Goal: Task Accomplishment & Management: Manage account settings

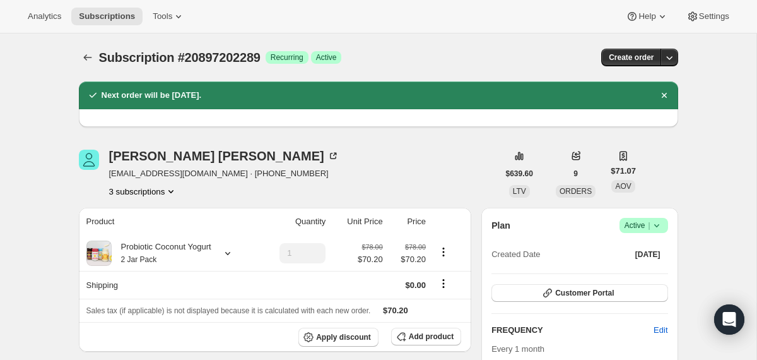
click at [96, 57] on div at bounding box center [89, 58] width 20 height 18
click at [88, 56] on icon "Subscriptions" at bounding box center [87, 57] width 13 height 13
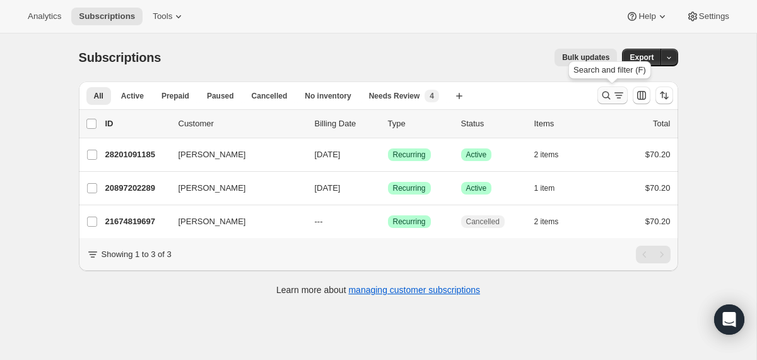
click at [605, 93] on icon "Search and filter results" at bounding box center [606, 95] width 13 height 13
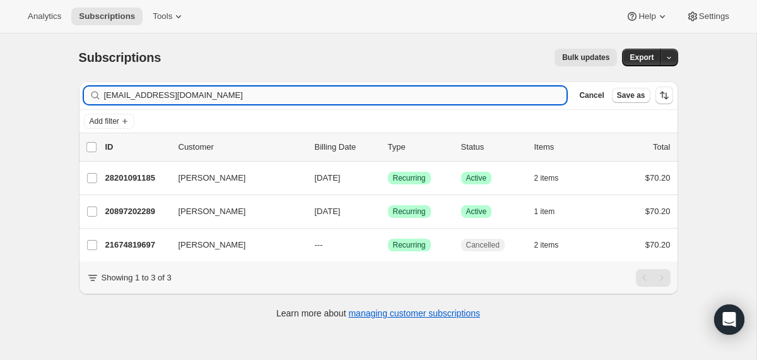
click at [375, 101] on input "christyrandolph75@yahoo.com" at bounding box center [335, 95] width 463 height 18
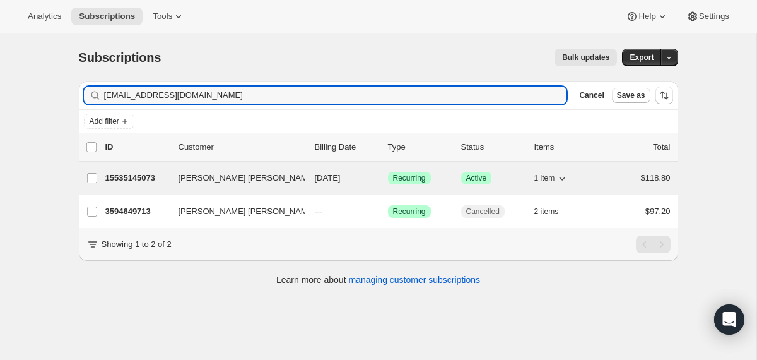
type input "aleckonstantin14@gmail.com"
click at [312, 175] on div "15535145073 Alec Konstantin 09/28/2025 Success Recurring Success Active 1 item …" at bounding box center [387, 178] width 565 height 18
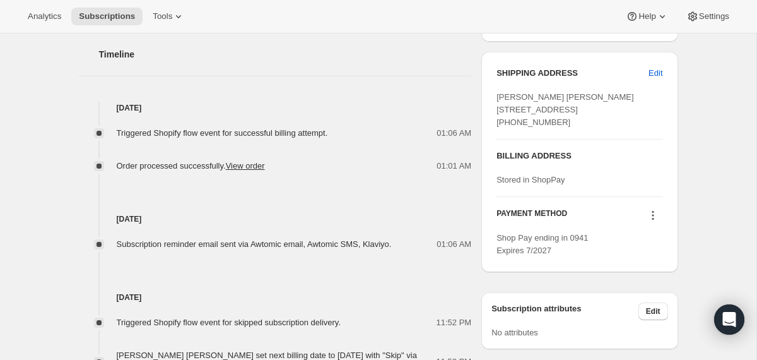
scroll to position [529, 0]
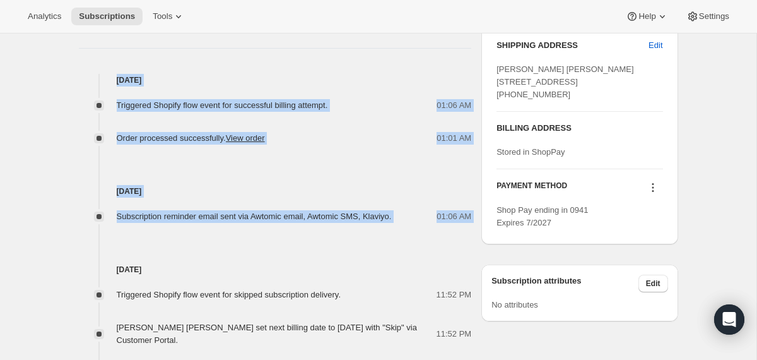
drag, startPoint x: 418, startPoint y: 226, endPoint x: 360, endPoint y: 62, distance: 173.8
click at [360, 62] on div "Timeline Aug 28, 2025 Triggered Shopify flow event for successful billing attem…" at bounding box center [275, 324] width 393 height 658
copy div "Aug 28, 2025 Triggered Shopify flow event for successful billing attempt. 01:06…"
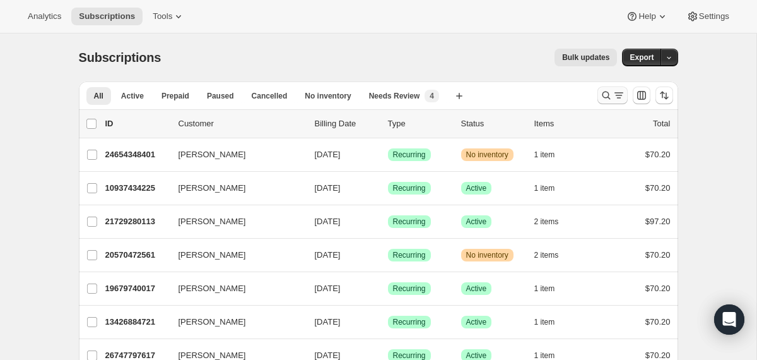
click at [604, 93] on icon "Search and filter results" at bounding box center [606, 95] width 13 height 13
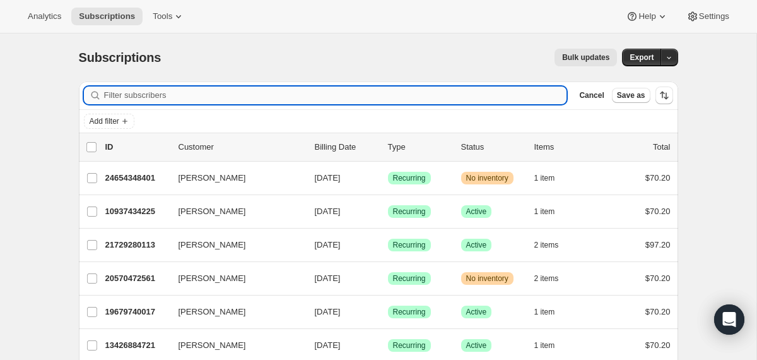
click at [427, 97] on input "Filter subscribers" at bounding box center [335, 95] width 463 height 18
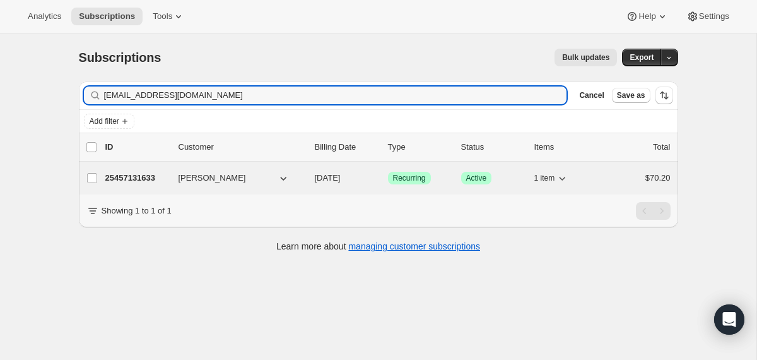
type input "mammaguth@gmail.com"
click at [308, 179] on div "25457131633 Lichelle Guthrie 09/04/2025 Success Recurring Success Active 1 item…" at bounding box center [387, 178] width 565 height 18
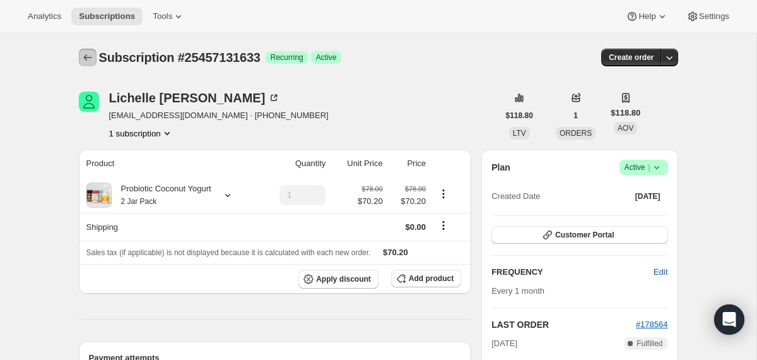
click at [85, 57] on icon "Subscriptions" at bounding box center [87, 57] width 8 height 6
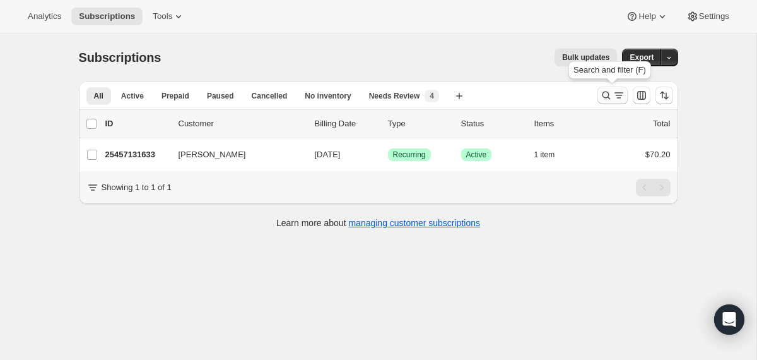
click at [607, 88] on button "Search and filter results" at bounding box center [612, 95] width 30 height 18
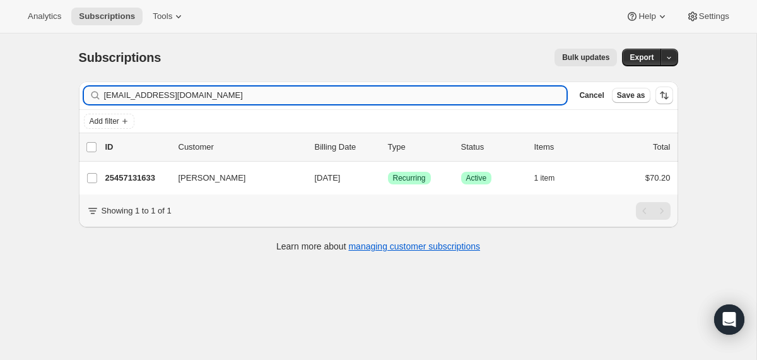
click at [408, 93] on input "mammaguth@gmail.com" at bounding box center [335, 95] width 463 height 18
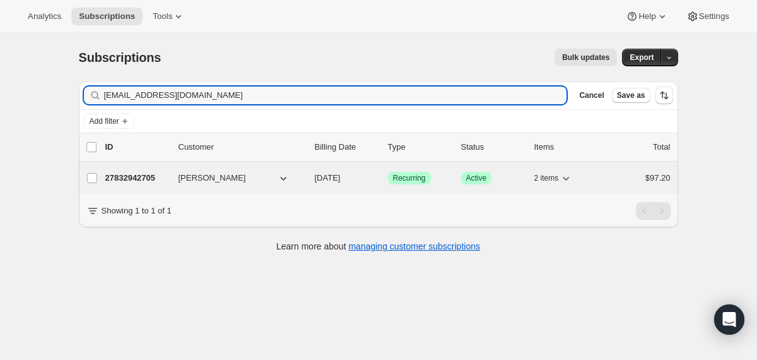
type input "rjivy1@gmail.com"
click at [313, 171] on div "27832942705 Robert Ivy 10/04/2025 Success Recurring Success Active 2 items $97.…" at bounding box center [387, 178] width 565 height 18
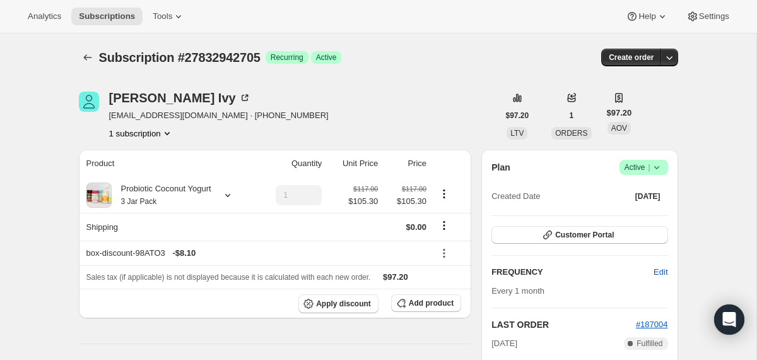
click at [656, 168] on icon at bounding box center [656, 167] width 5 height 3
click at [648, 212] on span "Cancel subscription" at bounding box center [638, 213] width 71 height 9
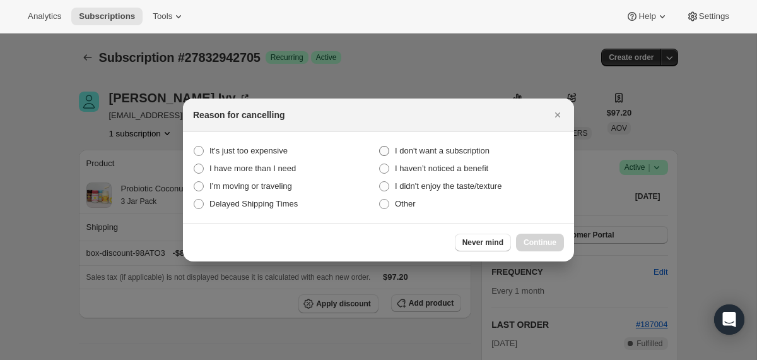
click at [498, 149] on label "I don't want a subscription" at bounding box center [471, 151] width 185 height 18
click at [380, 146] on subscription "I don't want a subscription" at bounding box center [379, 146] width 1 height 1
radio subscription "true"
click at [526, 243] on span "Continue" at bounding box center [540, 242] width 33 height 10
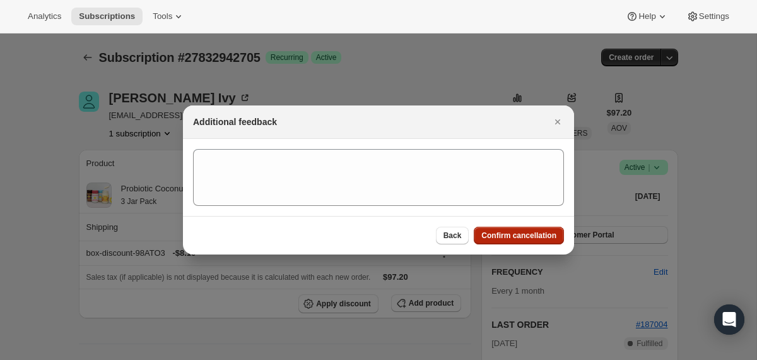
click at [524, 240] on button "Confirm cancellation" at bounding box center [519, 236] width 90 height 18
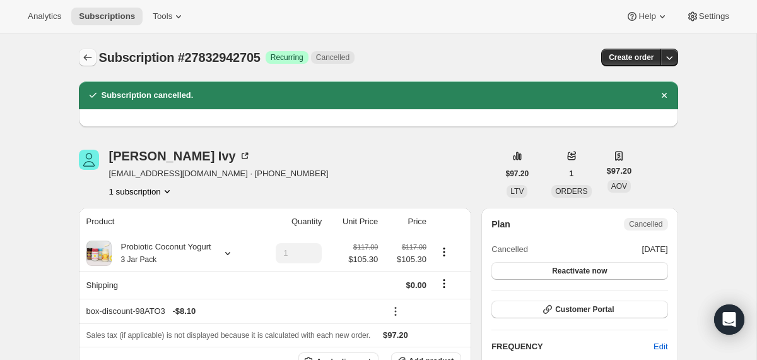
click at [86, 59] on icon "Subscriptions" at bounding box center [87, 57] width 8 height 6
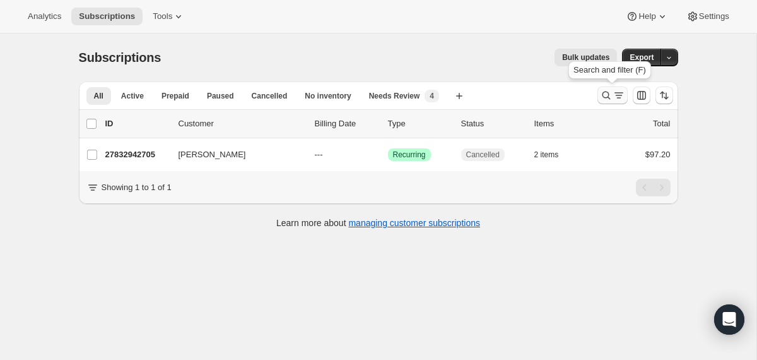
click at [606, 90] on icon "Search and filter results" at bounding box center [606, 95] width 13 height 13
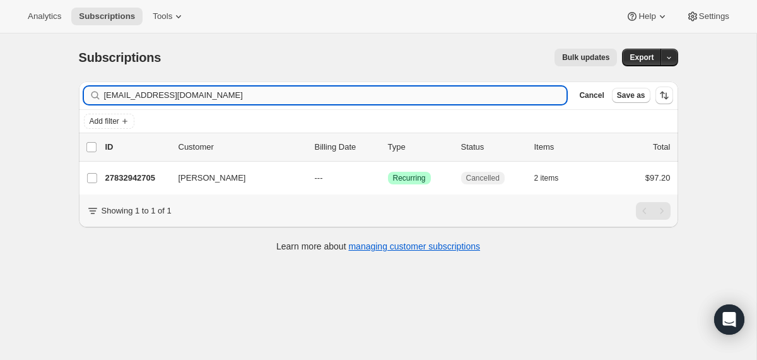
click at [427, 94] on input "rjivy1@gmail.com" at bounding box center [335, 95] width 463 height 18
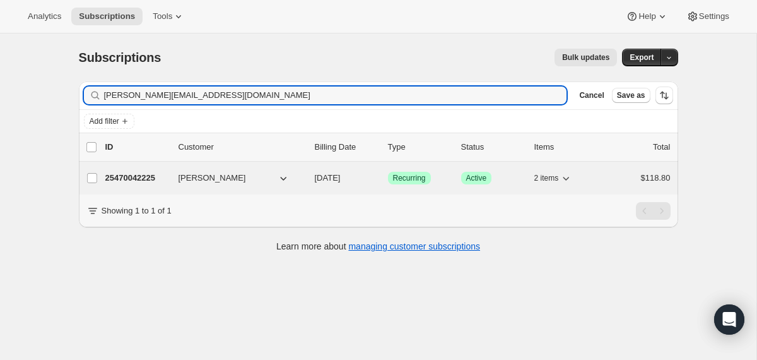
type input "gabimarie@icloud.com"
click at [314, 179] on div "25470042225 Gabrielle Page 10/04/2025 Success Recurring Success Active 2 items …" at bounding box center [387, 178] width 565 height 18
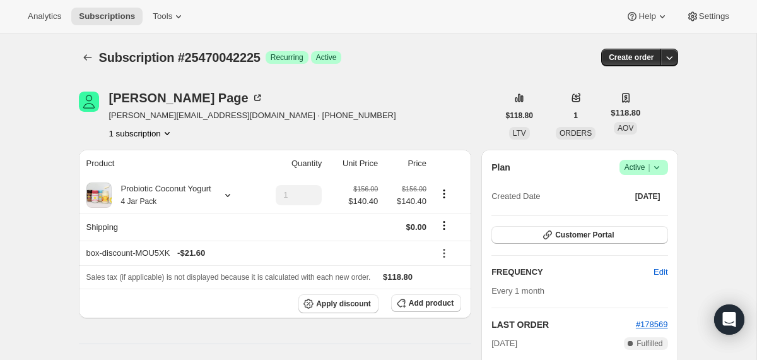
click at [661, 170] on icon at bounding box center [656, 167] width 13 height 13
click at [633, 217] on span "Cancel subscription" at bounding box center [638, 213] width 71 height 9
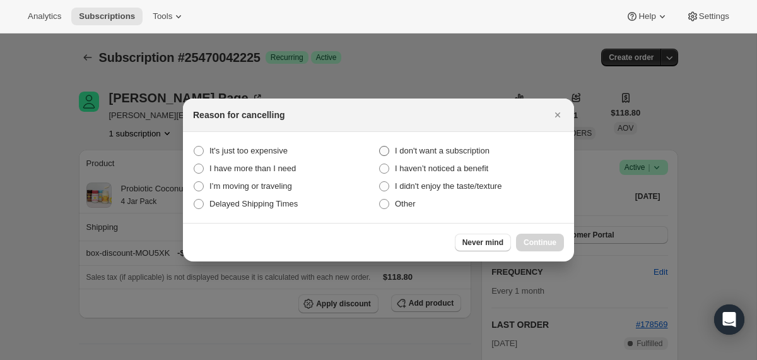
click at [461, 149] on span "I don't want a subscription" at bounding box center [442, 150] width 95 height 9
click at [380, 146] on subscription "I don't want a subscription" at bounding box center [379, 146] width 1 height 1
radio subscription "true"
click at [522, 241] on button "Continue" at bounding box center [540, 242] width 48 height 18
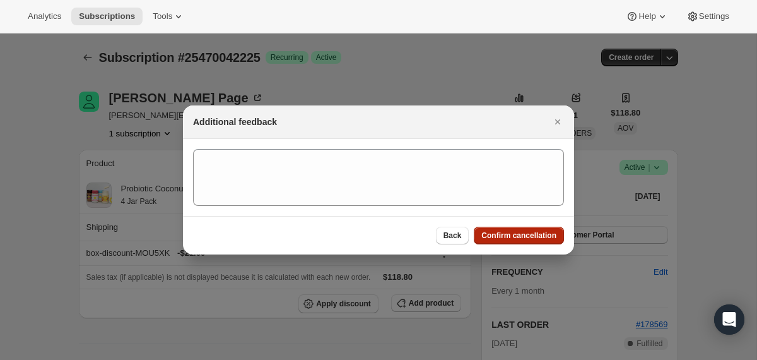
click at [522, 234] on span "Confirm cancellation" at bounding box center [518, 235] width 75 height 10
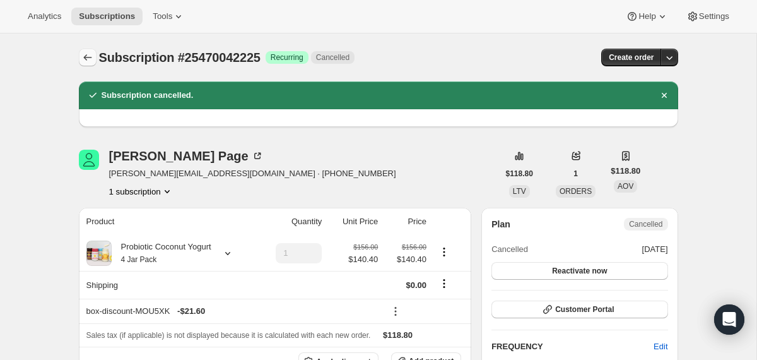
click at [90, 57] on icon "Subscriptions" at bounding box center [87, 57] width 8 height 6
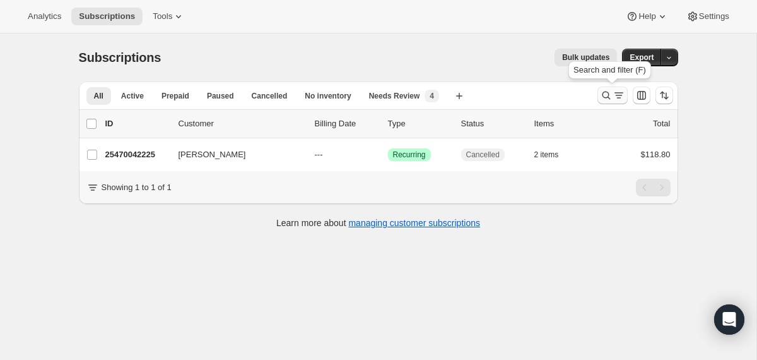
click at [600, 93] on icon "Search and filter results" at bounding box center [606, 95] width 13 height 13
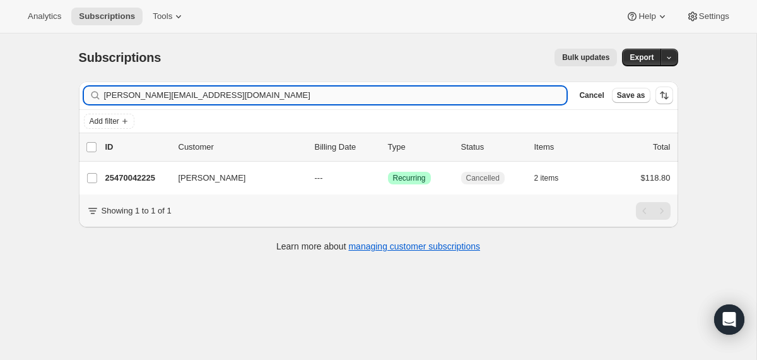
click at [497, 90] on input "gabimarie@icloud.com" at bounding box center [335, 95] width 463 height 18
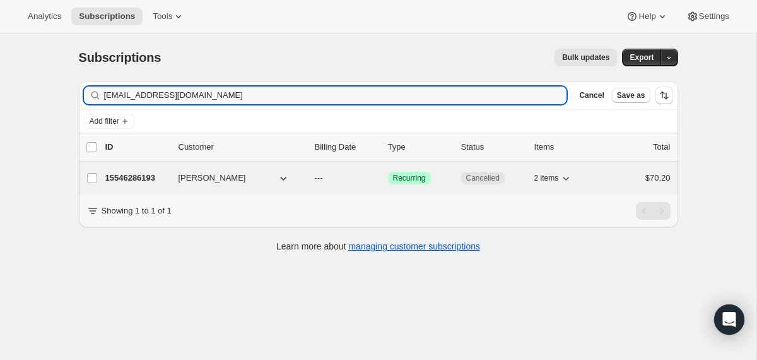
type input "yackiee23@gmail.com"
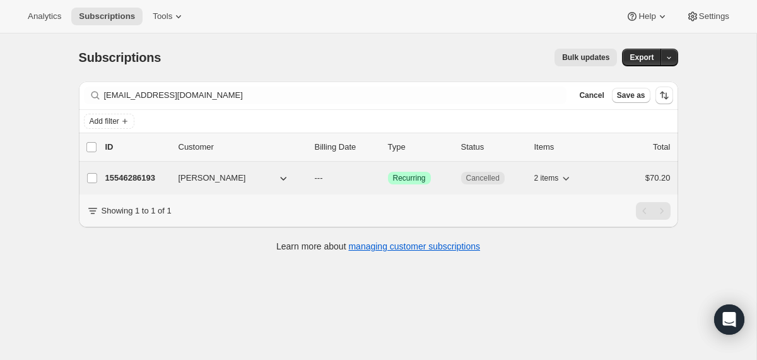
click at [313, 181] on div "15546286193 Yaquelin Velasquez --- Success Recurring Cancelled 2 items $70.20" at bounding box center [387, 178] width 565 height 18
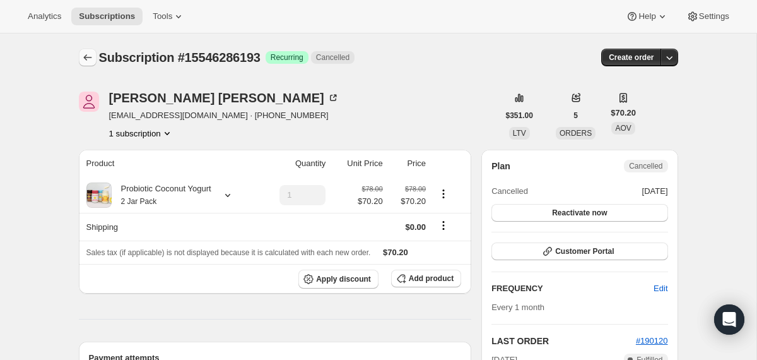
click at [90, 56] on icon "Subscriptions" at bounding box center [87, 57] width 13 height 13
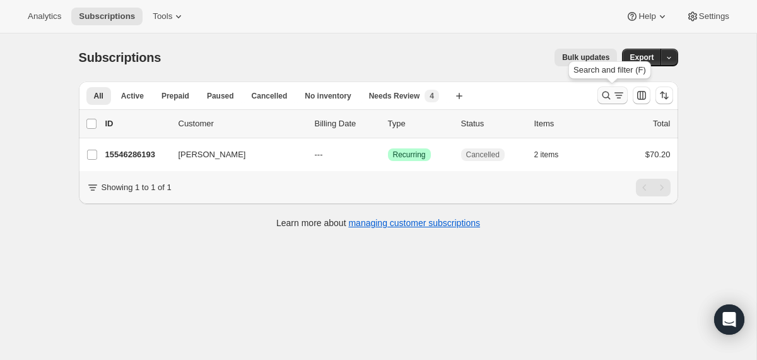
click at [604, 97] on icon "Search and filter results" at bounding box center [606, 95] width 13 height 13
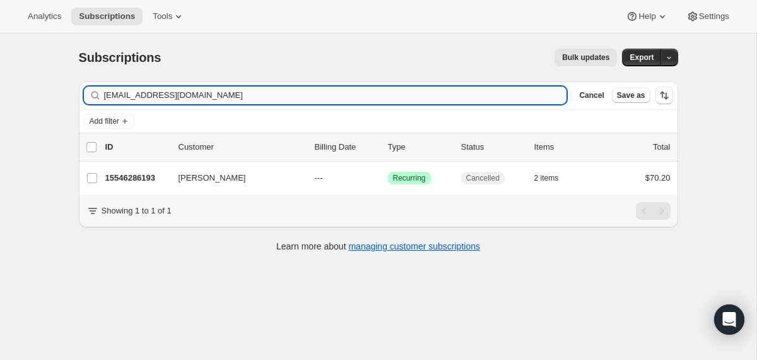
click at [472, 88] on input "yackiee23@gmail.com" at bounding box center [335, 95] width 463 height 18
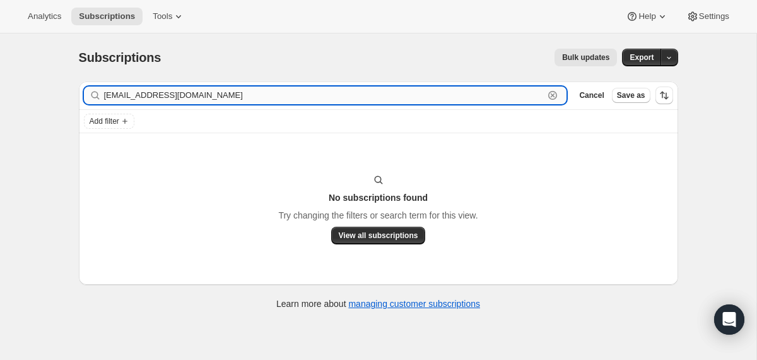
click at [138, 98] on input "alexafuentes8216@yahoo.com" at bounding box center [324, 95] width 440 height 18
paste input "[PERSON_NAME]"
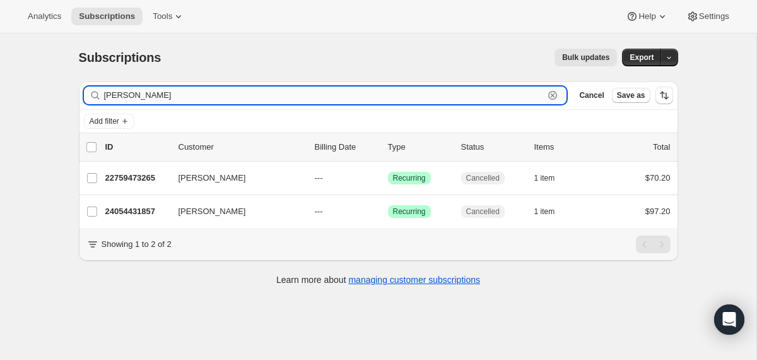
click at [111, 98] on input "[PERSON_NAME]" at bounding box center [324, 95] width 440 height 18
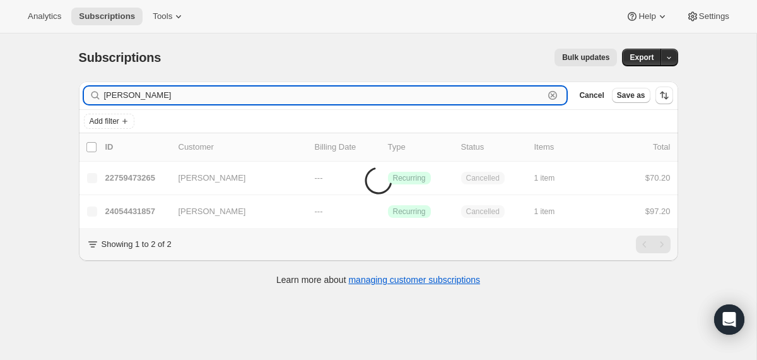
click at [114, 95] on input "Ester Fuentes" at bounding box center [324, 95] width 440 height 18
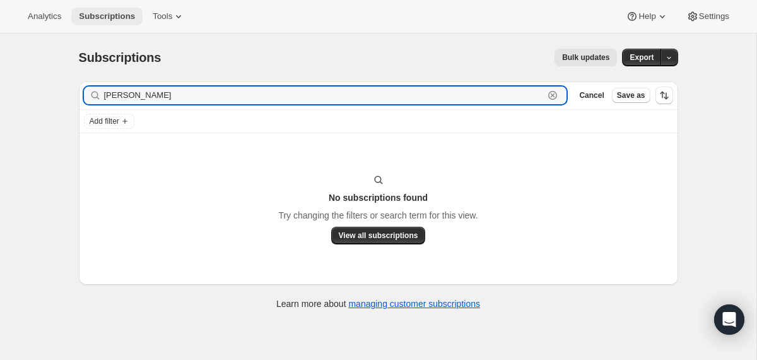
type input "[PERSON_NAME]"
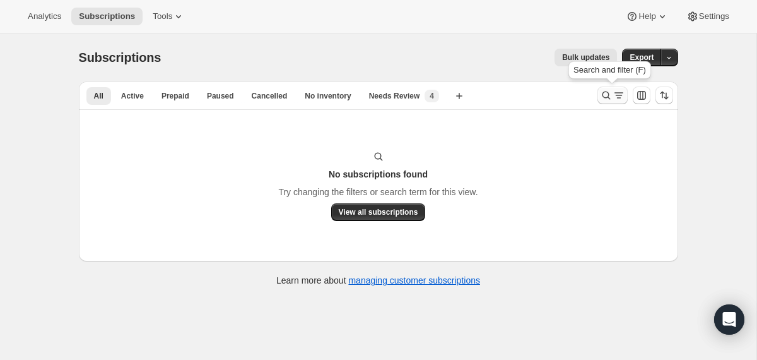
click at [611, 90] on icon "Search and filter results" at bounding box center [606, 95] width 13 height 13
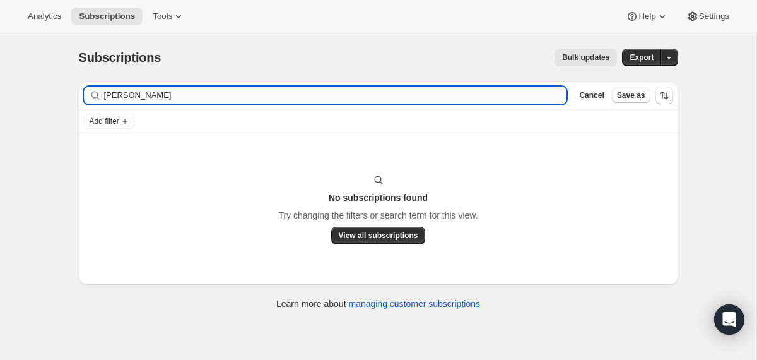
click at [396, 93] on input "[PERSON_NAME]" at bounding box center [335, 95] width 463 height 18
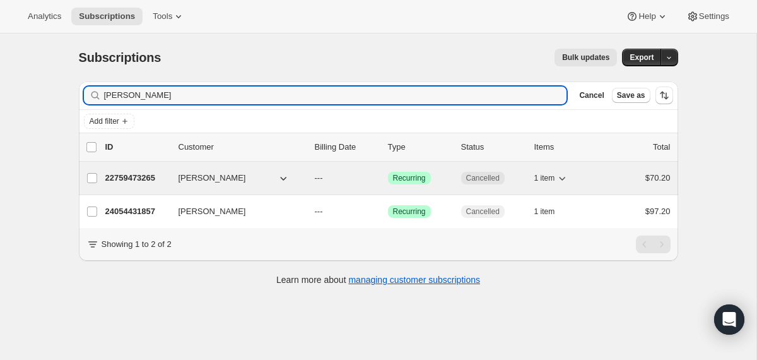
type input "[PERSON_NAME]"
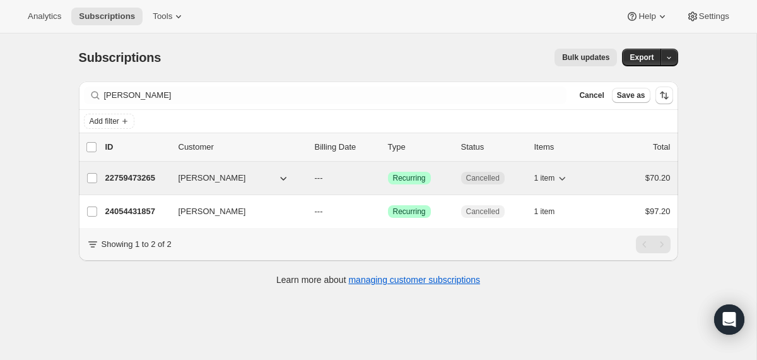
click at [313, 180] on div "22759473265 [PERSON_NAME] --- Success Recurring Cancelled 1 item $70.20" at bounding box center [387, 178] width 565 height 18
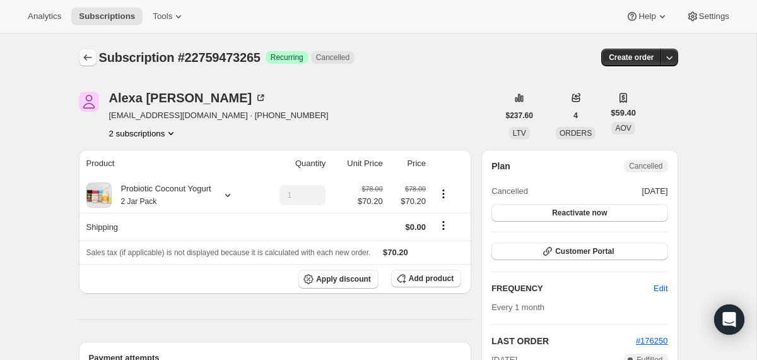
click at [93, 53] on icon "Subscriptions" at bounding box center [87, 57] width 13 height 13
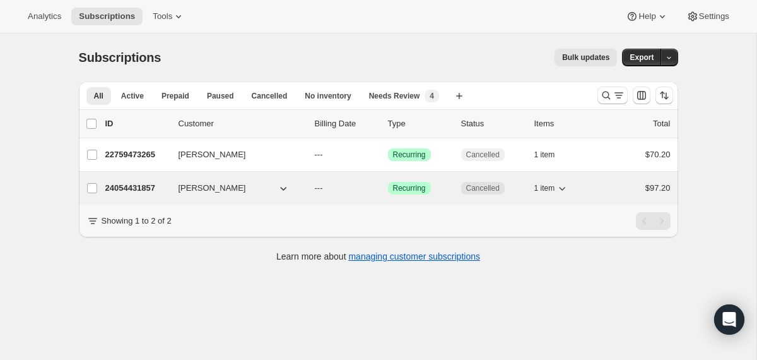
click at [302, 182] on div "[PERSON_NAME]" at bounding box center [242, 188] width 126 height 13
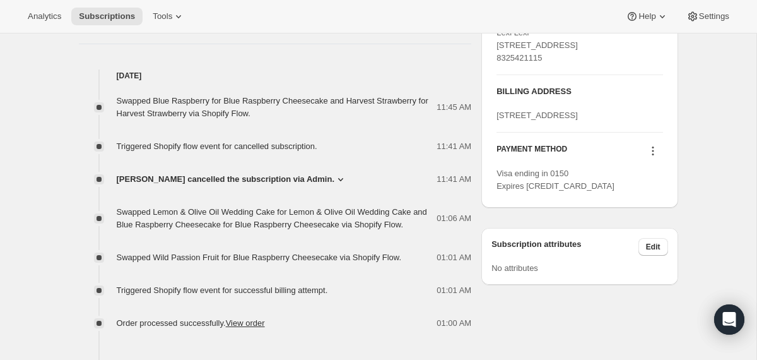
scroll to position [532, 0]
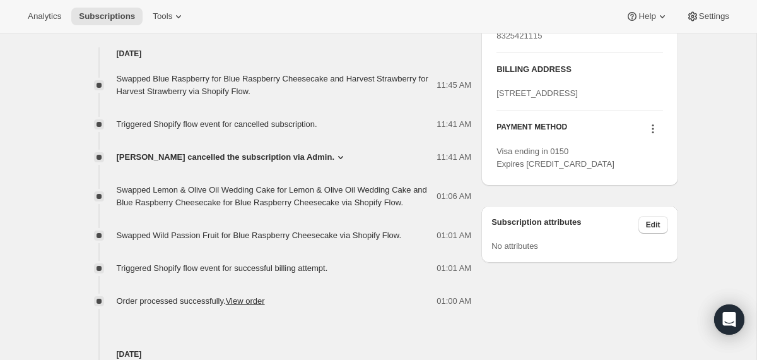
click at [304, 163] on div "Swapped Blue Raspberry for Blue Raspberry Cheesecake and Harvest Strawberry for…" at bounding box center [275, 183] width 393 height 247
click at [303, 158] on span "[PERSON_NAME] cancelled the subscription via Admin." at bounding box center [226, 157] width 218 height 13
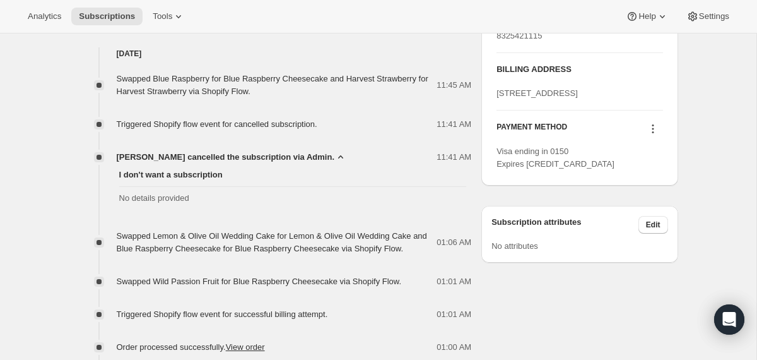
click at [303, 158] on span "[PERSON_NAME] cancelled the subscription via Admin." at bounding box center [226, 157] width 218 height 13
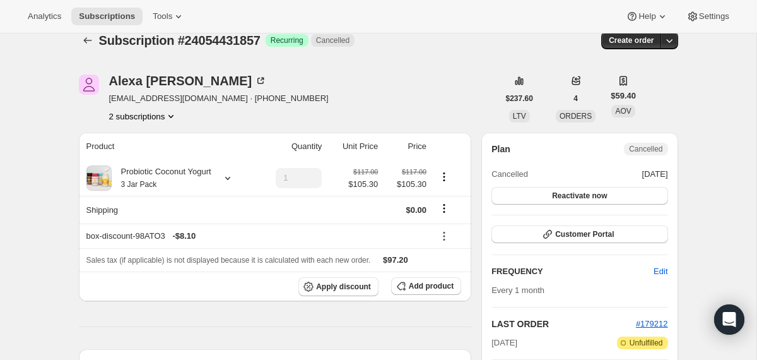
scroll to position [15, 0]
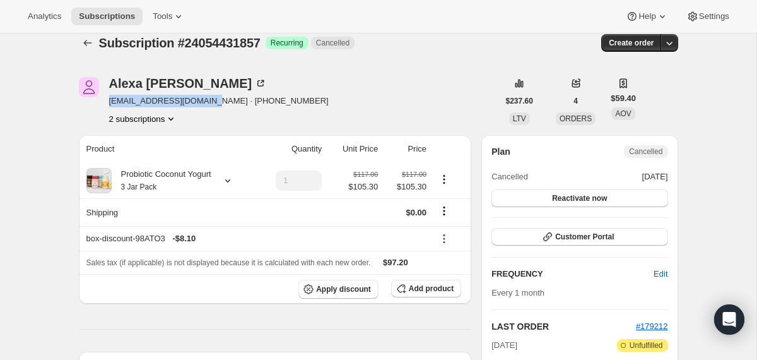
drag, startPoint x: 209, startPoint y: 103, endPoint x: 110, endPoint y: 101, distance: 99.7
click at [110, 101] on span "[EMAIL_ADDRESS][DOMAIN_NAME] · [PHONE_NUMBER]" at bounding box center [219, 101] width 220 height 13
copy span "[EMAIL_ADDRESS][DOMAIN_NAME]"
click at [84, 44] on icon "Subscriptions" at bounding box center [87, 43] width 13 height 13
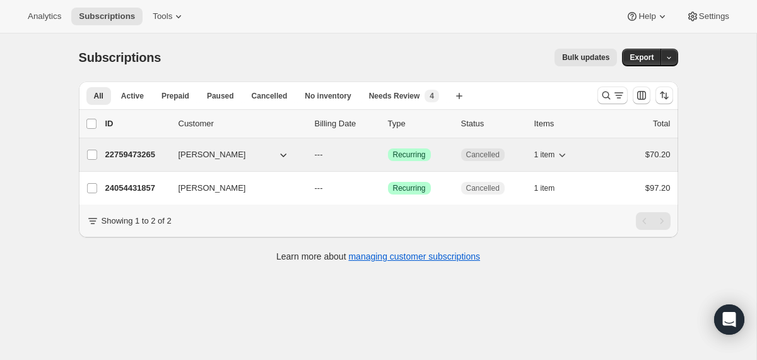
click at [313, 160] on div "22759473265 [PERSON_NAME] --- Success Recurring Cancelled 1 item $70.20" at bounding box center [387, 155] width 565 height 18
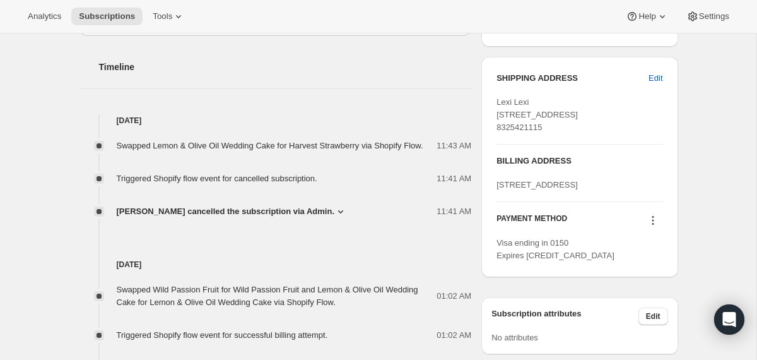
scroll to position [475, 0]
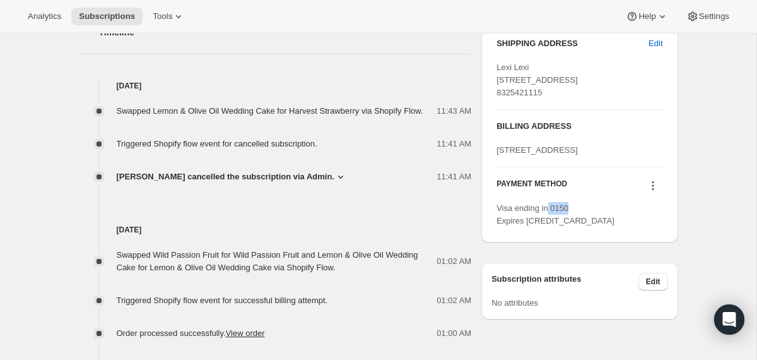
drag, startPoint x: 575, startPoint y: 260, endPoint x: 552, endPoint y: 259, distance: 23.4
click at [552, 227] on div "Visa ending in 0150 Expires [CREDIT_CARD_DATA]" at bounding box center [580, 214] width 166 height 25
copy span "0150"
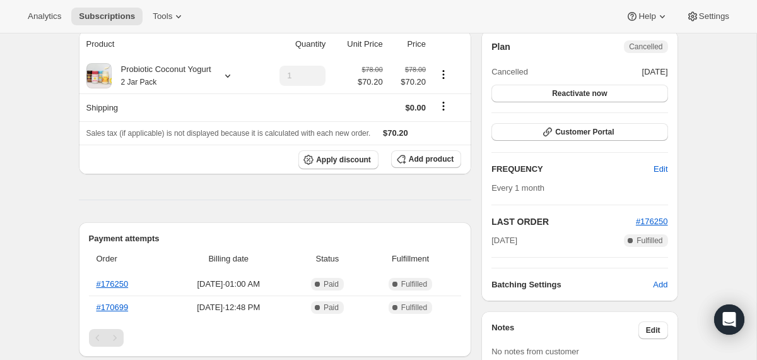
scroll to position [0, 0]
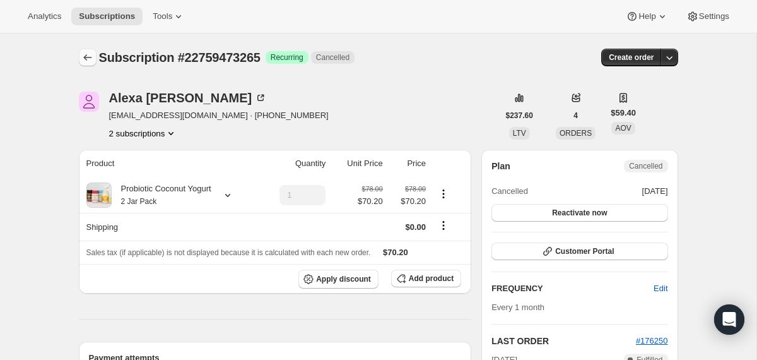
click at [79, 62] on button "Subscriptions" at bounding box center [88, 58] width 18 height 18
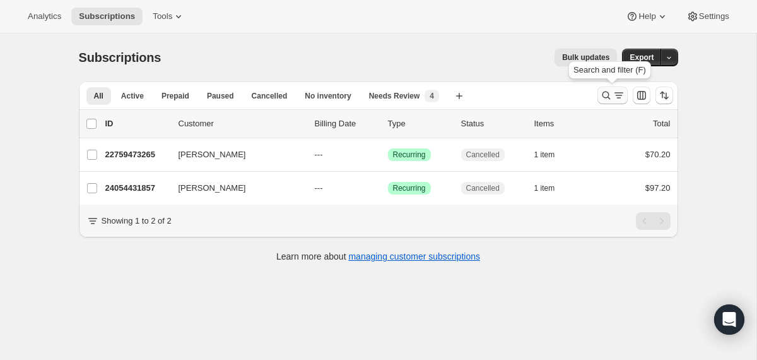
click at [603, 99] on icon "Search and filter results" at bounding box center [606, 95] width 13 height 13
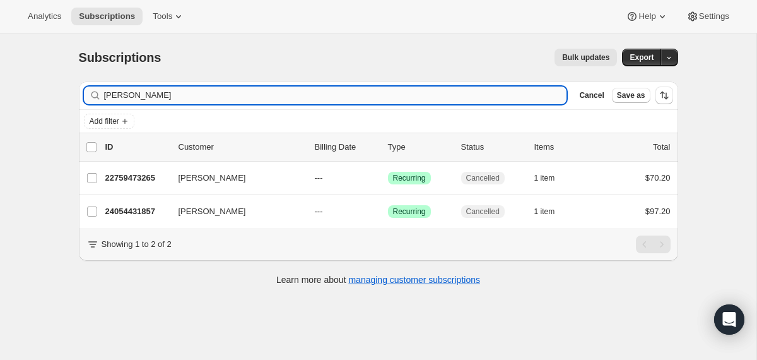
click at [406, 100] on input "[PERSON_NAME]" at bounding box center [335, 95] width 463 height 18
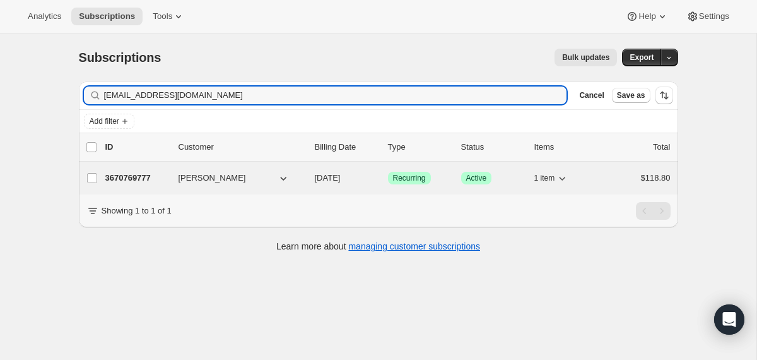
type input "[EMAIL_ADDRESS][DOMAIN_NAME]"
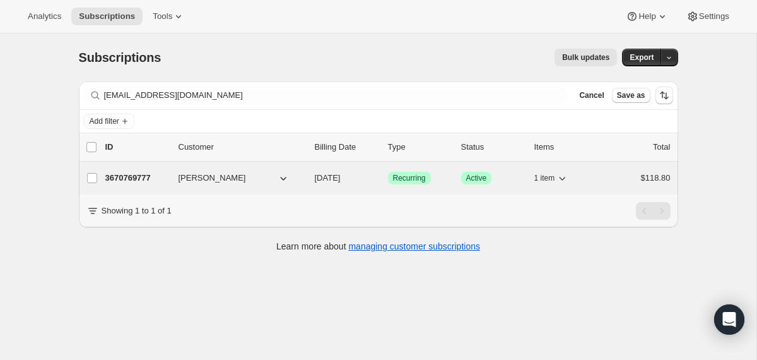
click at [309, 176] on div "3670769777 [PERSON_NAME] [DATE] Success Recurring Success Active 1 item $118.80" at bounding box center [387, 178] width 565 height 18
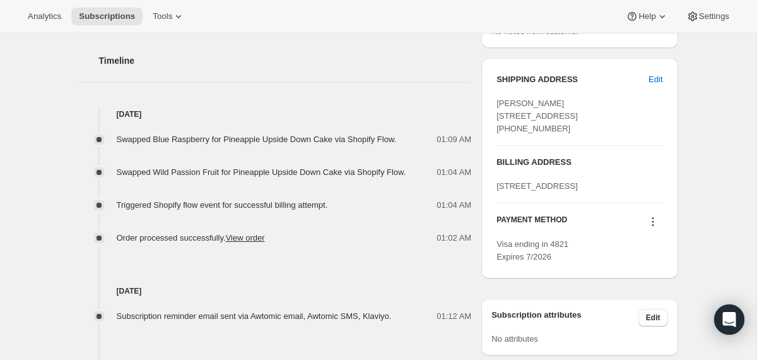
scroll to position [495, 0]
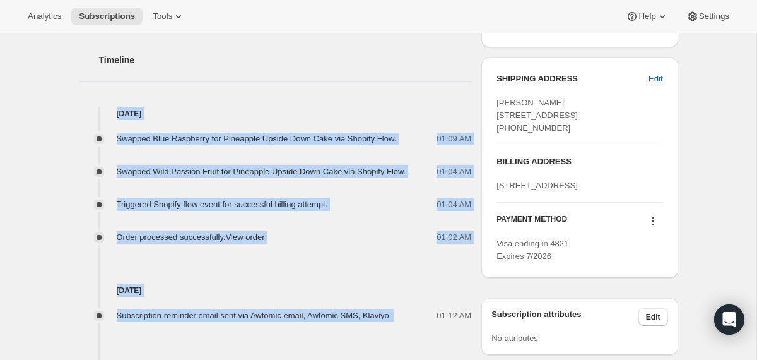
drag, startPoint x: 420, startPoint y: 318, endPoint x: 353, endPoint y: 97, distance: 231.3
click at [353, 97] on div "Timeline [DATE] Swapped Blue Raspberry for Pineapple Upside Down Cake via Shopi…" at bounding box center [275, 344] width 393 height 633
copy div "[DATE] Swapped Blue Raspberry for Pineapple Upside Down Cake via Shopify Flow. …"
